Goal: Task Accomplishment & Management: Use online tool/utility

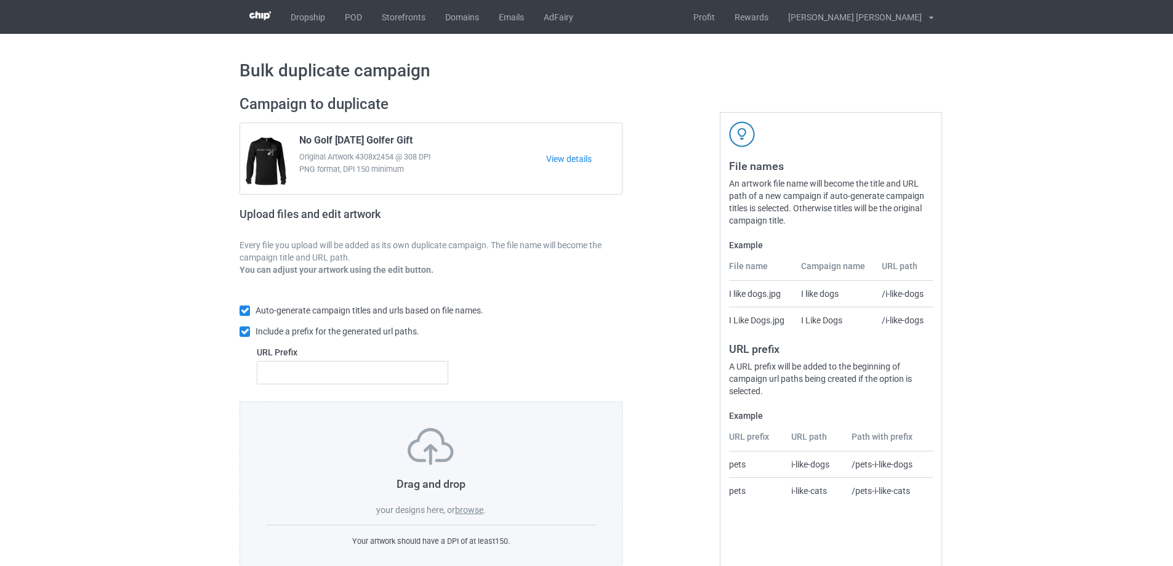
click at [465, 512] on label "browse" at bounding box center [469, 510] width 28 height 10
click at [0, 0] on input "browse" at bounding box center [0, 0] width 0 height 0
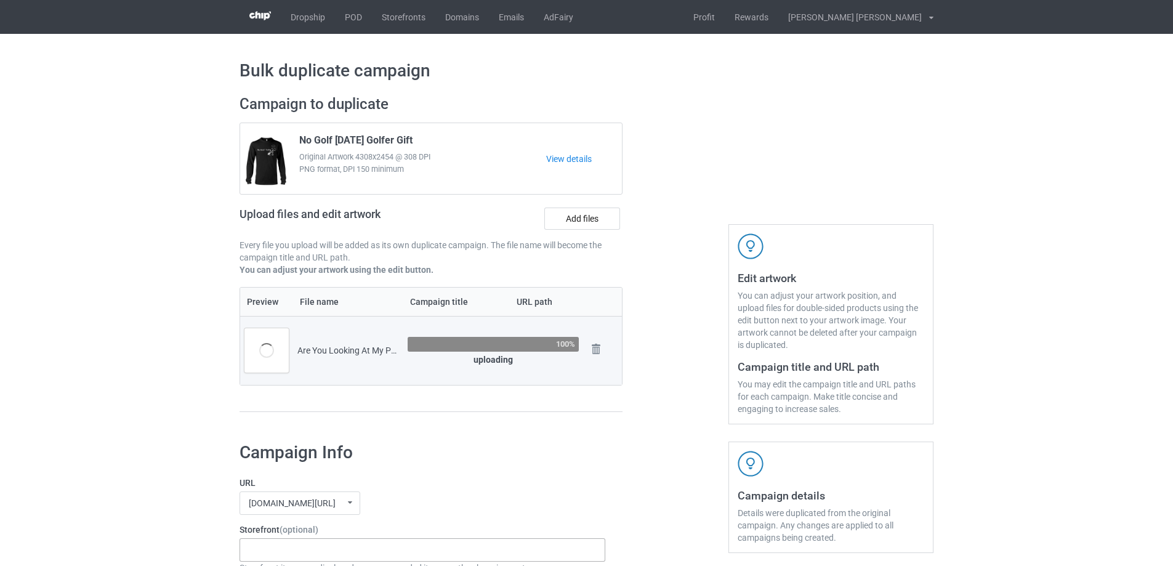
click at [297, 550] on div "Gifts For Bikers No Hobby [DATE] Hide And Seek World Champion Sasquatch I Love …" at bounding box center [422, 549] width 366 height 23
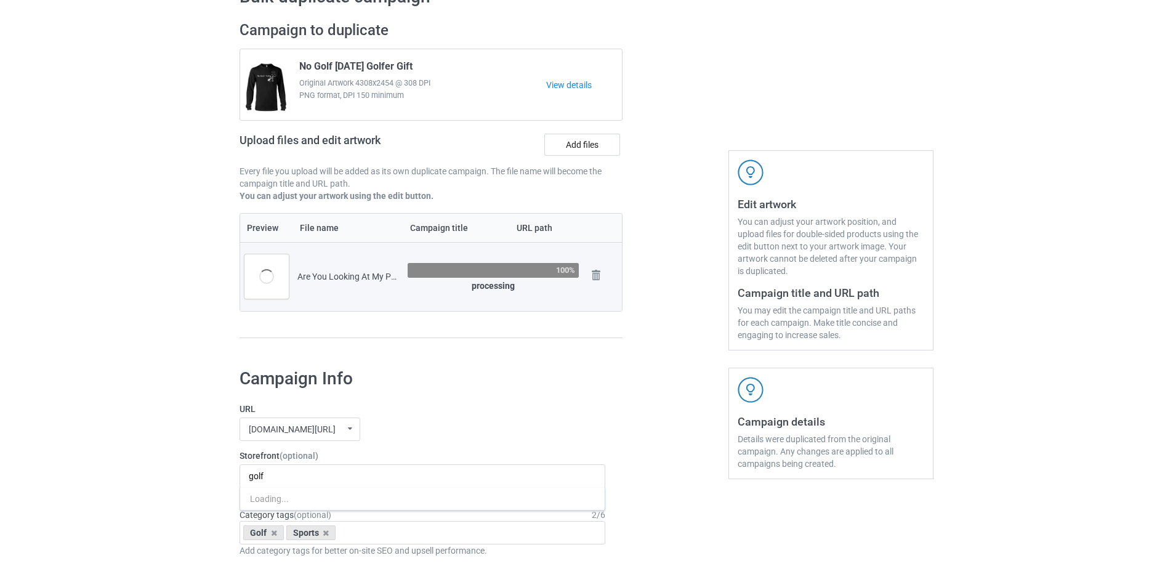
scroll to position [185, 0]
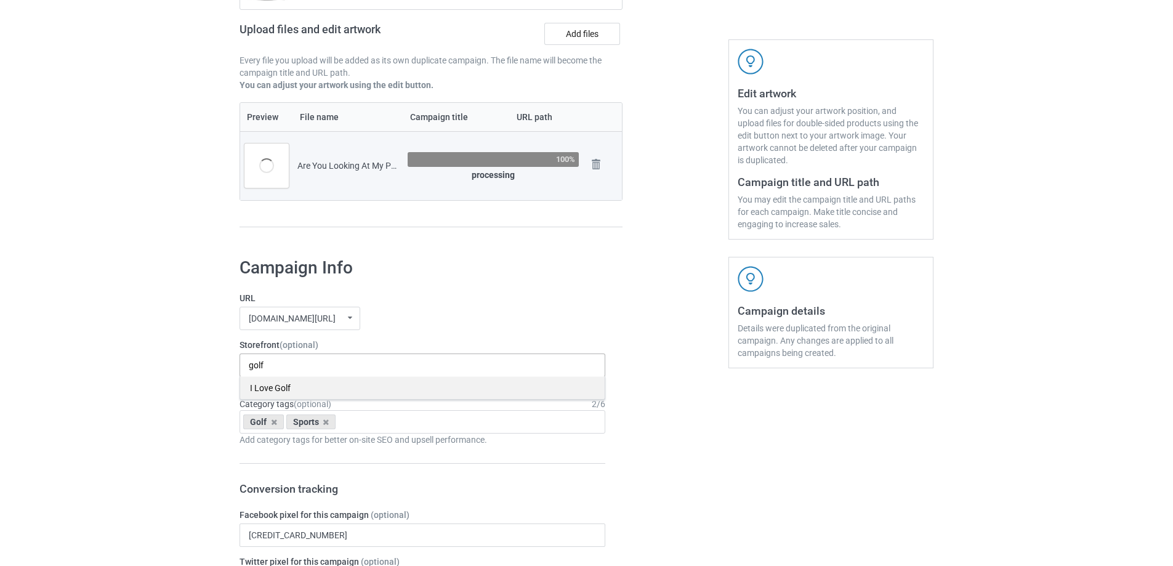
type input "golf"
click at [275, 382] on div "I Love Golf" at bounding box center [422, 387] width 364 height 23
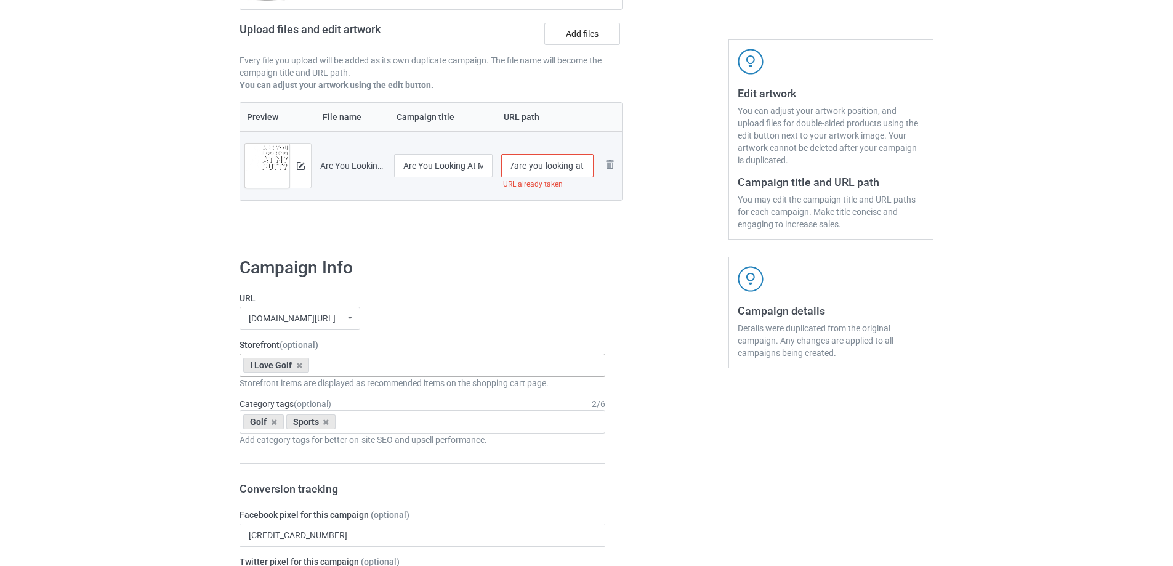
click at [549, 171] on input "/are-you-looking-at-my-putt" at bounding box center [547, 165] width 93 height 23
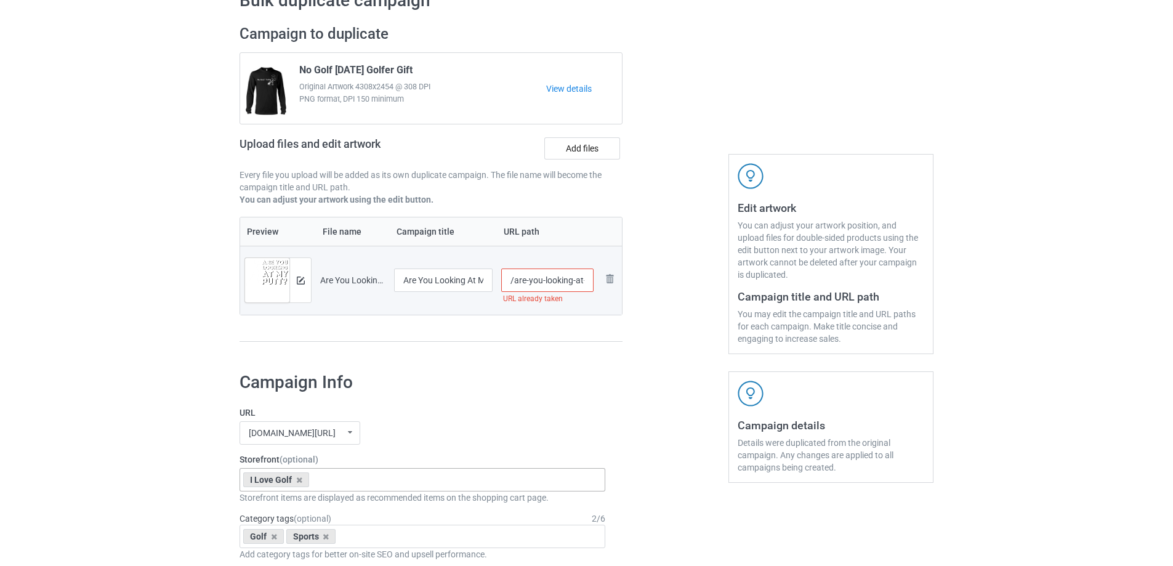
scroll to position [0, 0]
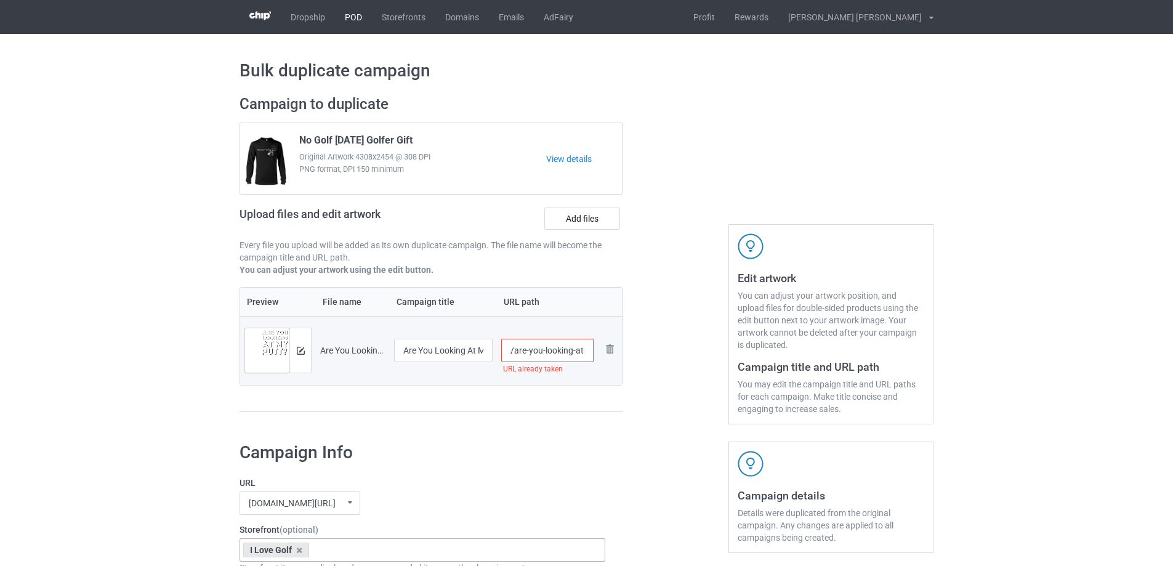
click at [347, 13] on link "POD" at bounding box center [353, 17] width 37 height 34
